Goal: Go to known website: Access a specific website the user already knows

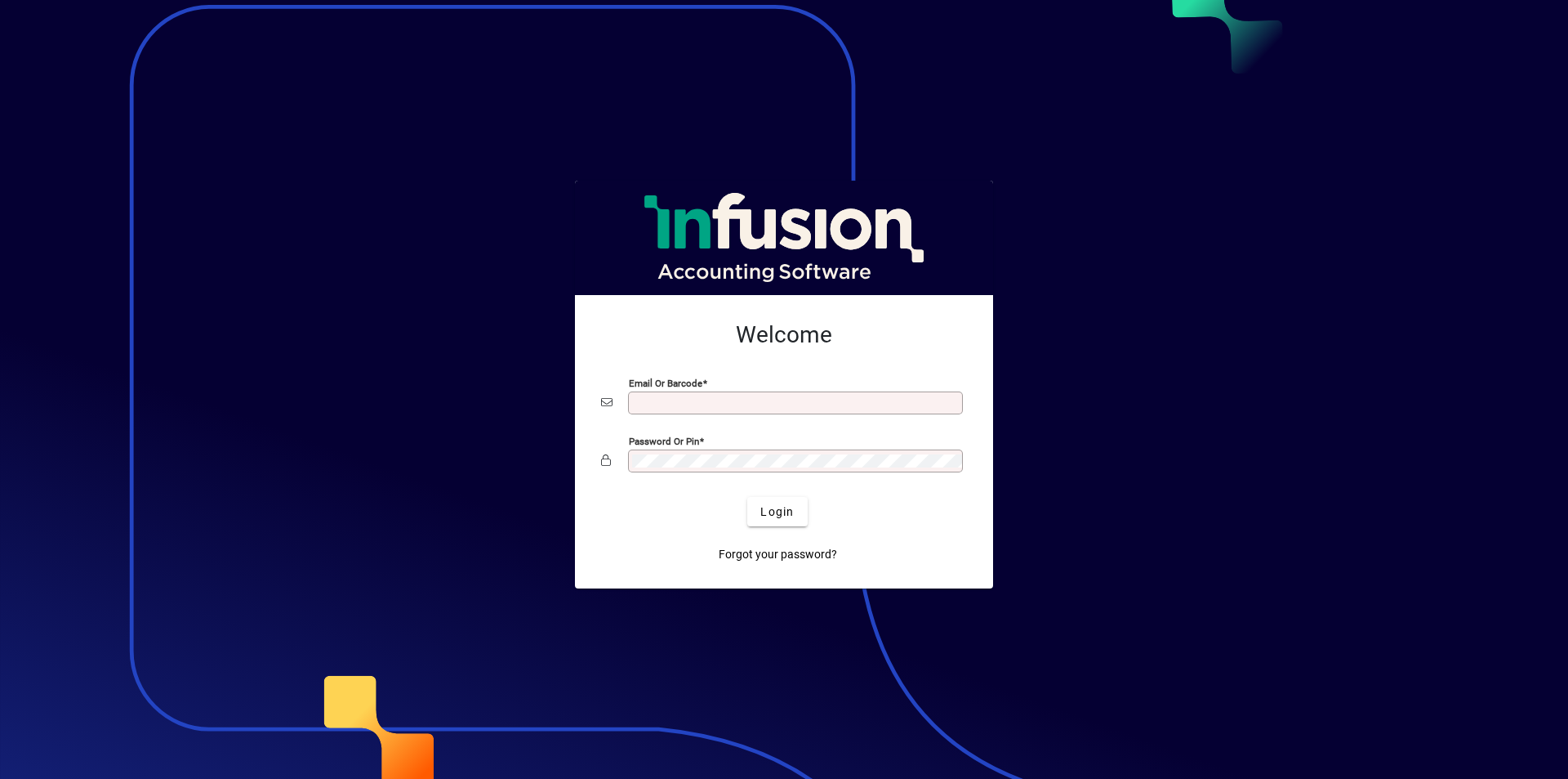
type input "**********"
click at [799, 519] on span "submit" at bounding box center [777, 511] width 60 height 39
